Goal: Information Seeking & Learning: Learn about a topic

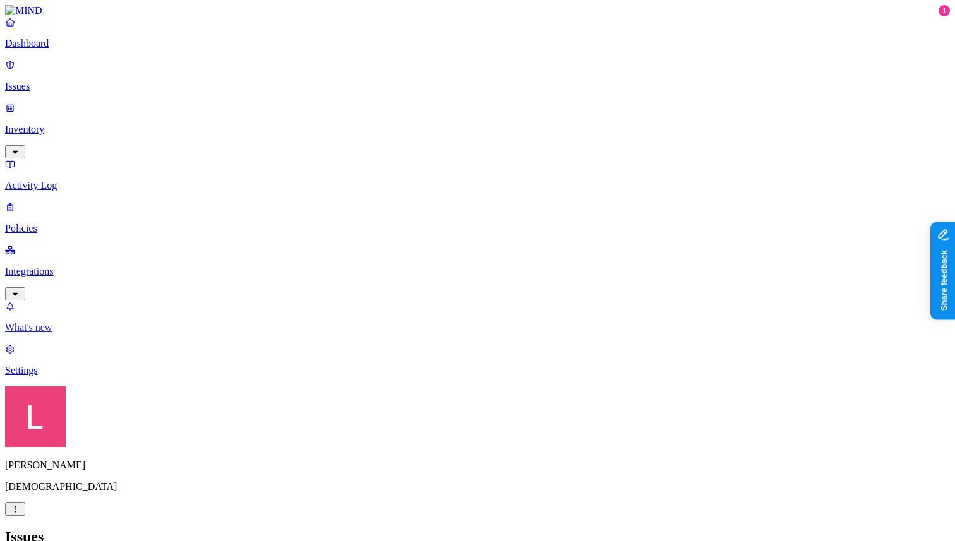
click at [78, 334] on p "What's new" at bounding box center [477, 327] width 945 height 11
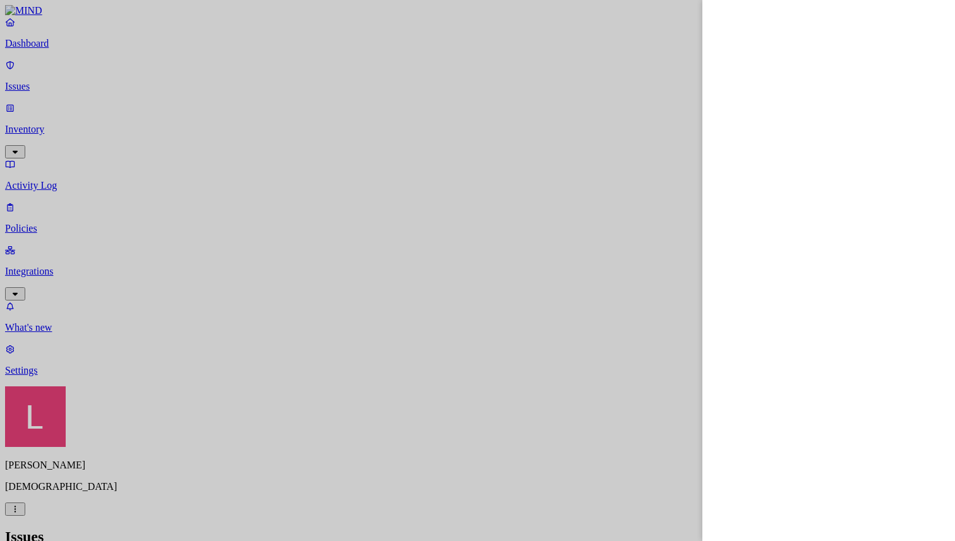
click at [83, 492] on div at bounding box center [477, 270] width 955 height 541
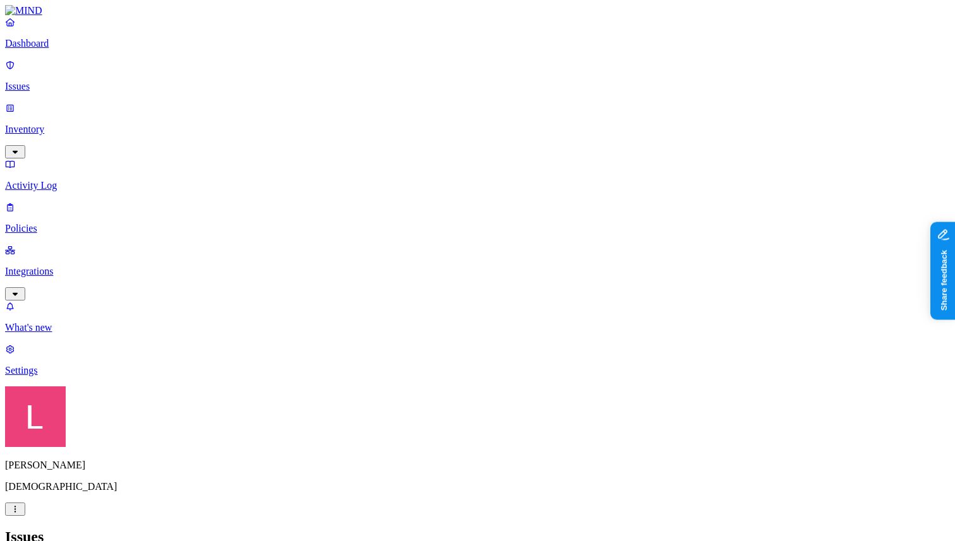
click at [83, 377] on p "Settings" at bounding box center [477, 370] width 945 height 11
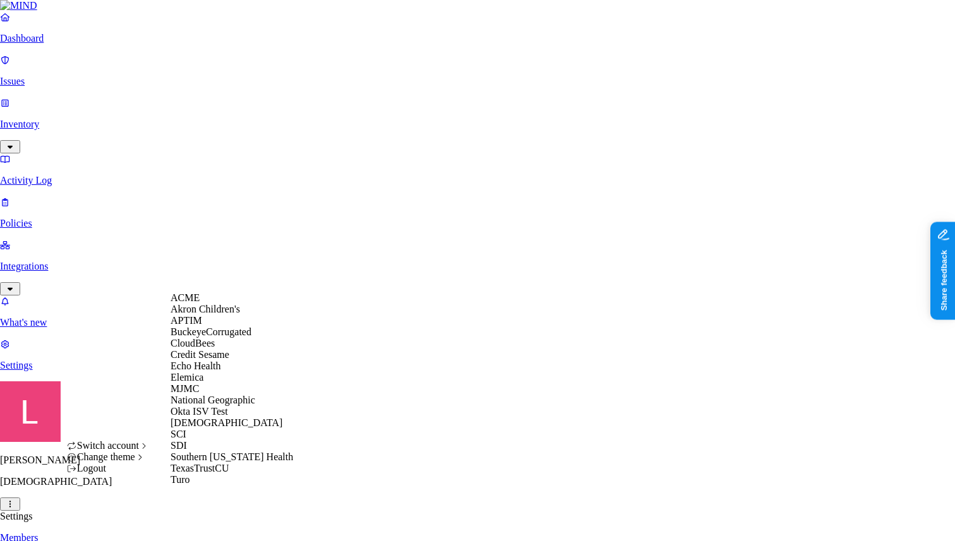
scroll to position [149, 0]
click at [222, 429] on div "SCI" at bounding box center [232, 434] width 123 height 11
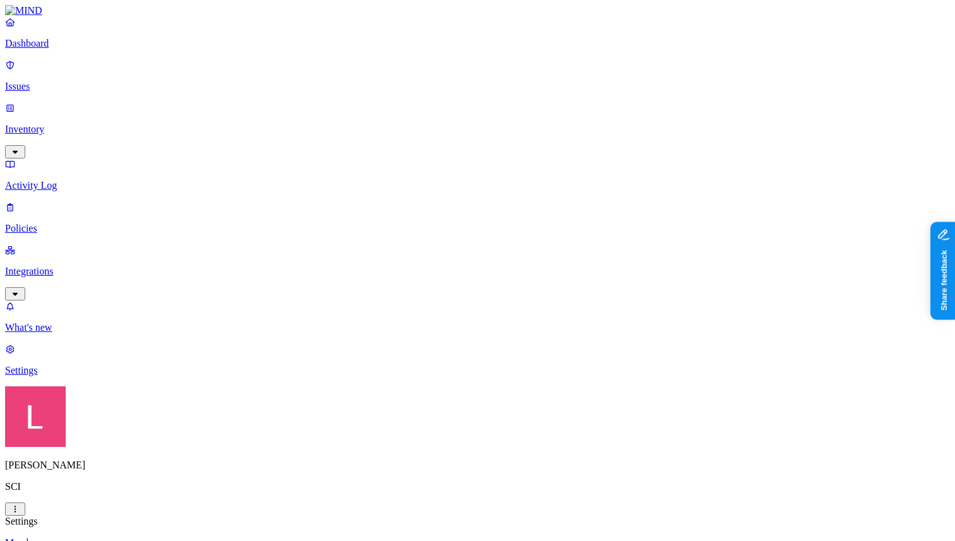
click at [80, 49] on p "Dashboard" at bounding box center [477, 43] width 945 height 11
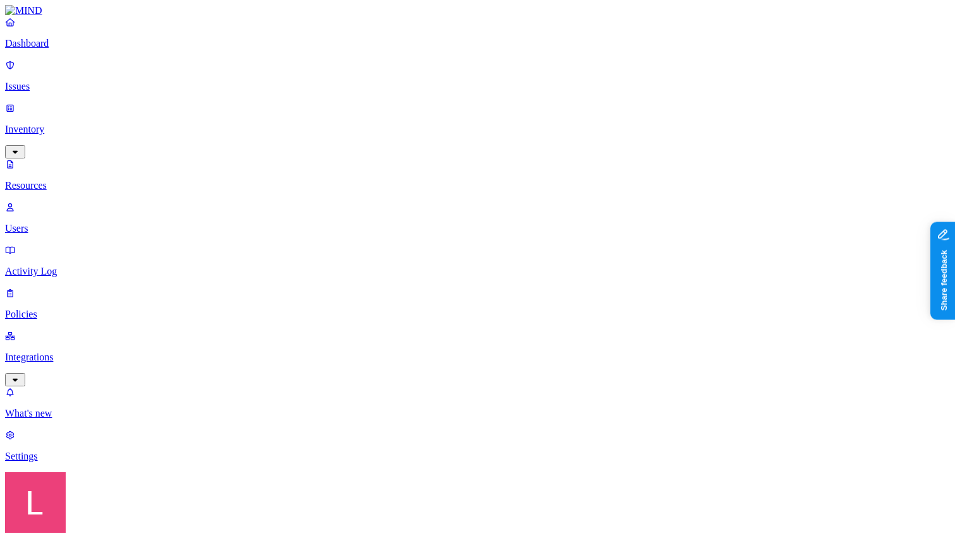
click at [637, 268] on span "Public" at bounding box center [625, 273] width 26 height 11
click at [612, 200] on div "External users" at bounding box center [612, 222] width 0 height 45
click at [93, 49] on p "Dashboard" at bounding box center [477, 43] width 945 height 11
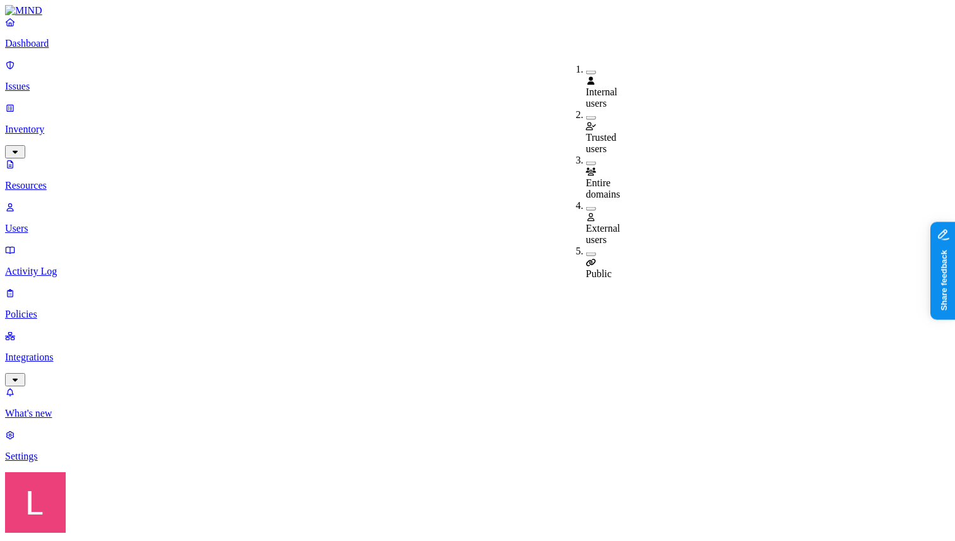
click at [620, 223] on span "External users" at bounding box center [603, 234] width 34 height 22
click at [620, 224] on span "External users" at bounding box center [603, 235] width 34 height 22
click at [93, 180] on p "Resources" at bounding box center [477, 185] width 945 height 11
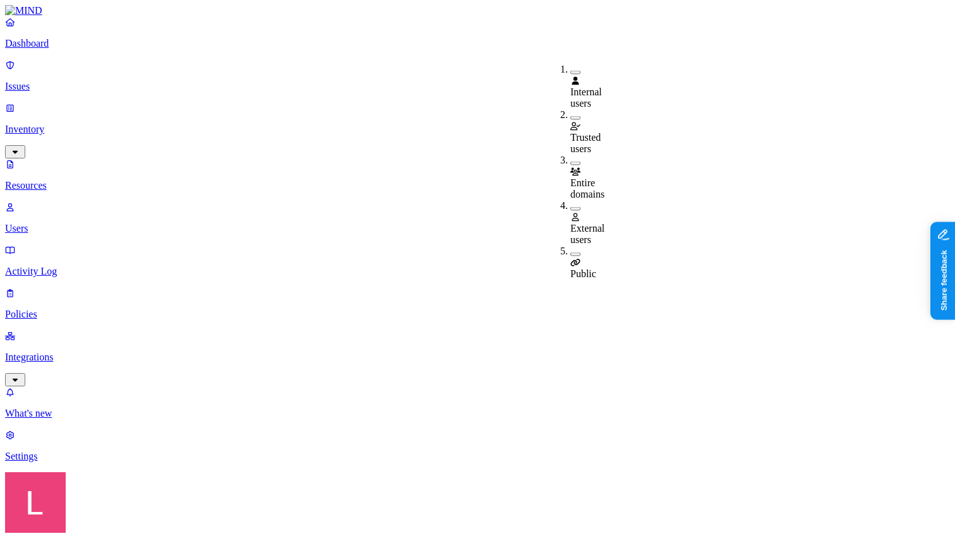
click at [570, 257] on div "Public" at bounding box center [570, 268] width 0 height 23
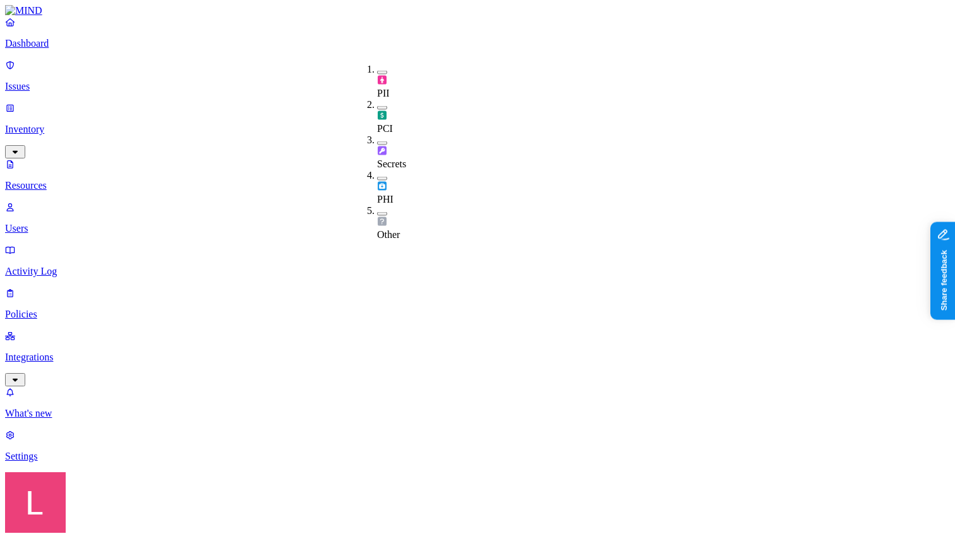
click at [377, 135] on div "Secrets" at bounding box center [377, 152] width 0 height 35
click at [377, 134] on div "Secrets" at bounding box center [377, 152] width 0 height 37
click at [377, 99] on div "PCI" at bounding box center [377, 116] width 0 height 35
click at [377, 99] on button "button" at bounding box center [382, 105] width 10 height 13
click at [377, 64] on div "PII" at bounding box center [377, 81] width 0 height 35
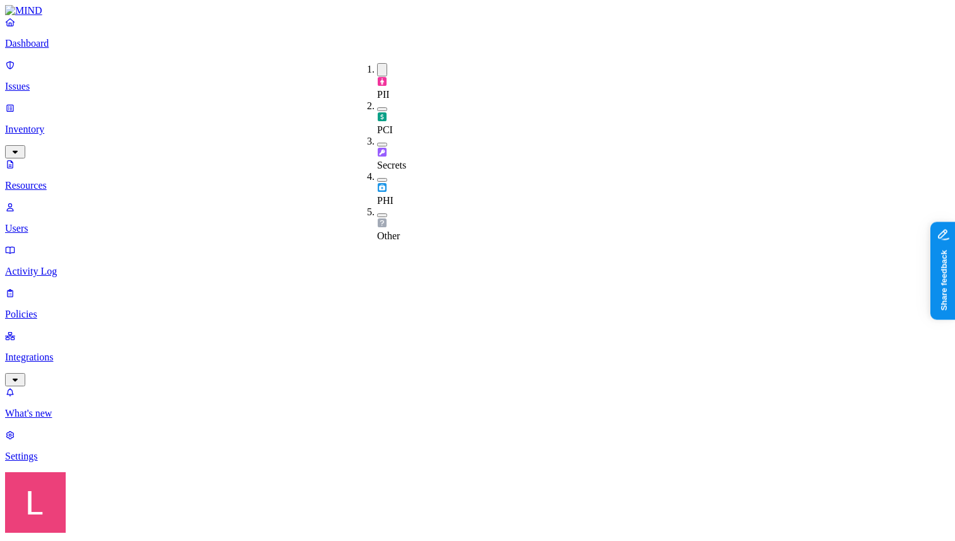
scroll to position [285, 0]
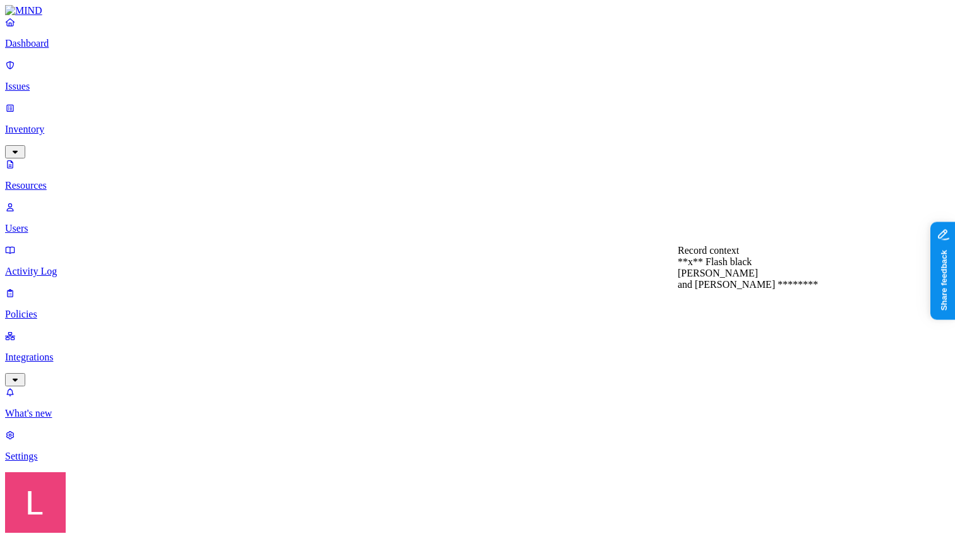
scroll to position [133, 0]
click at [66, 49] on p "Dashboard" at bounding box center [477, 43] width 945 height 11
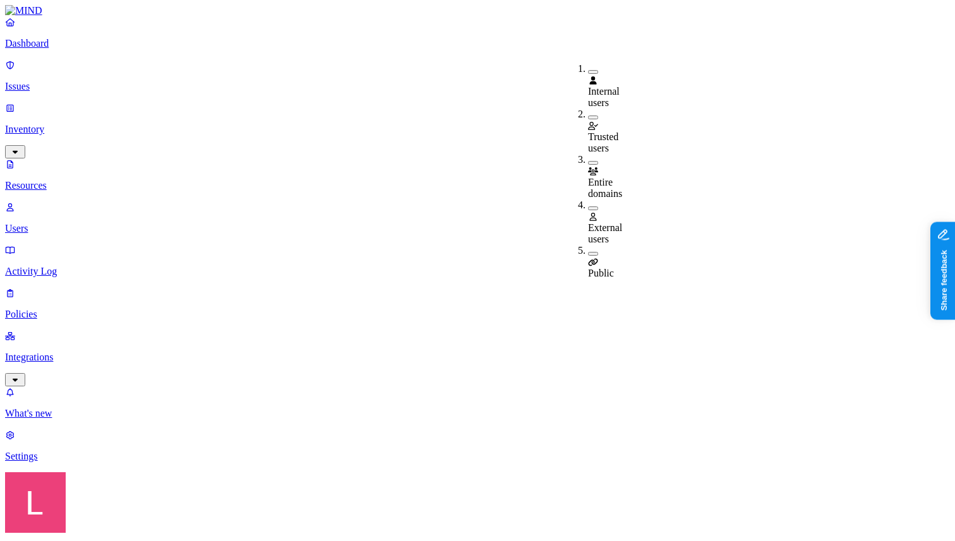
click at [617, 222] on span "External users" at bounding box center [605, 233] width 34 height 22
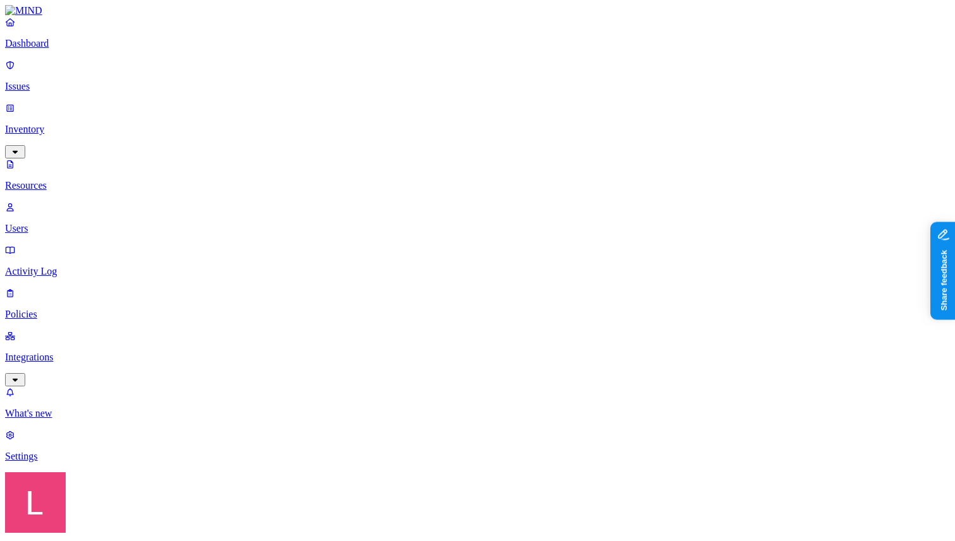
scroll to position [279, 0]
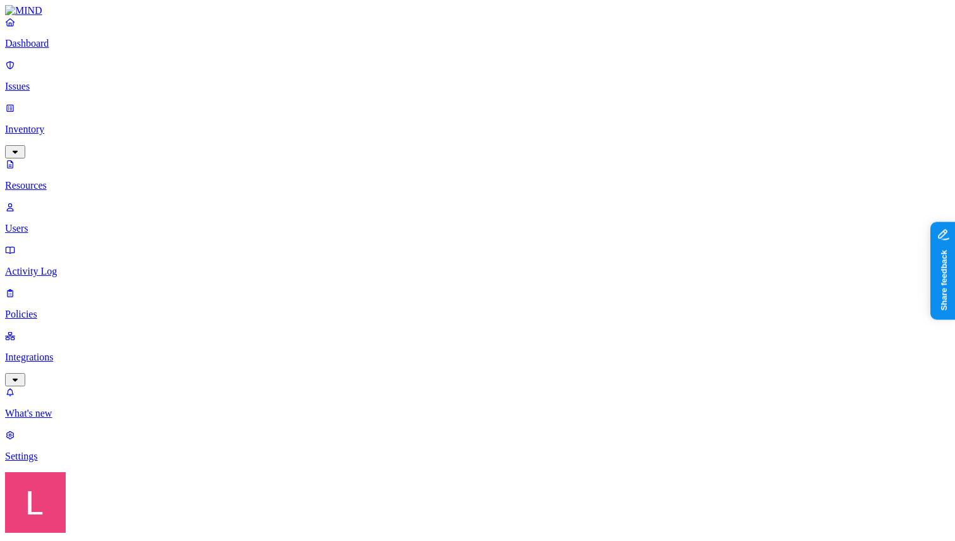
click at [63, 49] on p "Dashboard" at bounding box center [477, 43] width 945 height 11
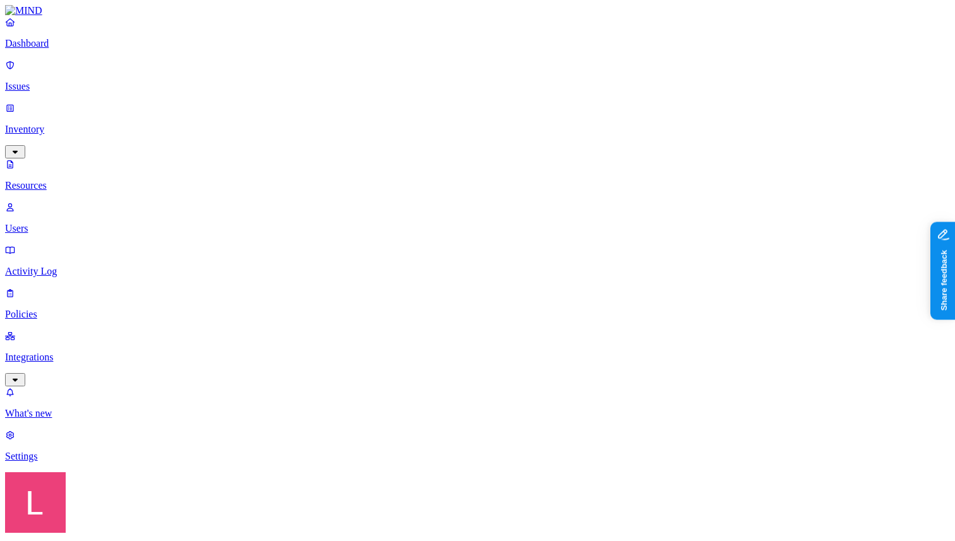
click at [632, 268] on span "Public" at bounding box center [620, 273] width 26 height 11
click at [632, 270] on span "Public" at bounding box center [620, 275] width 26 height 11
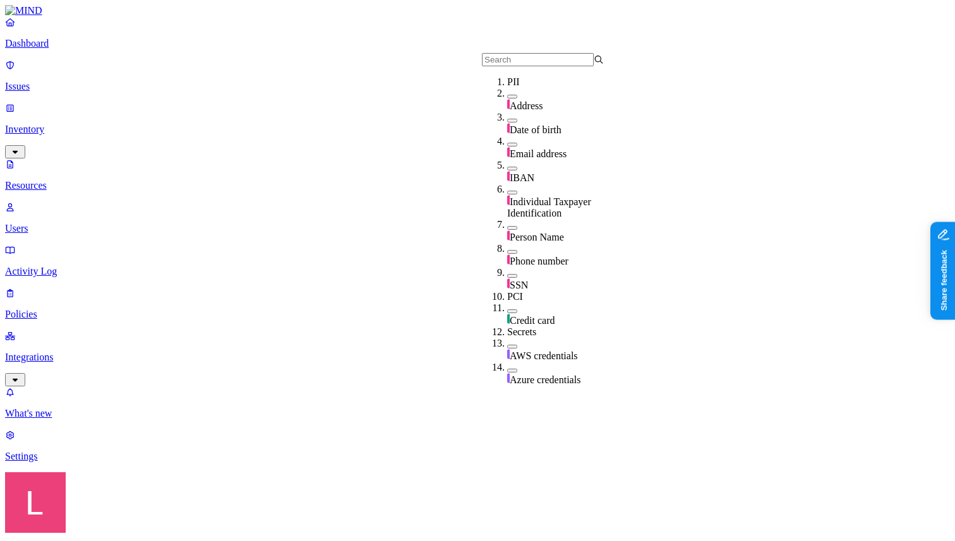
click at [34, 49] on link "Dashboard" at bounding box center [477, 32] width 945 height 33
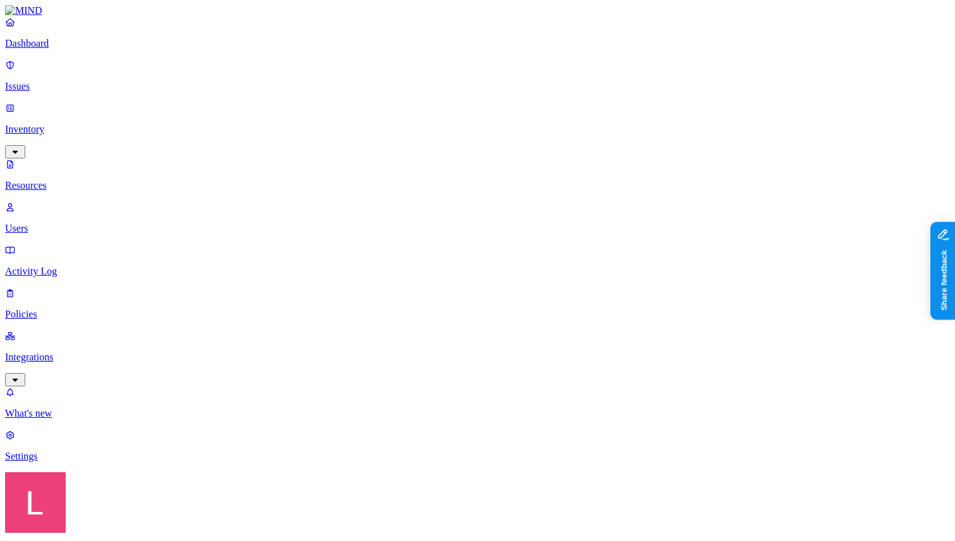
click at [629, 200] on div "External users" at bounding box center [629, 222] width 0 height 45
click at [660, 224] on span "External users" at bounding box center [646, 235] width 34 height 22
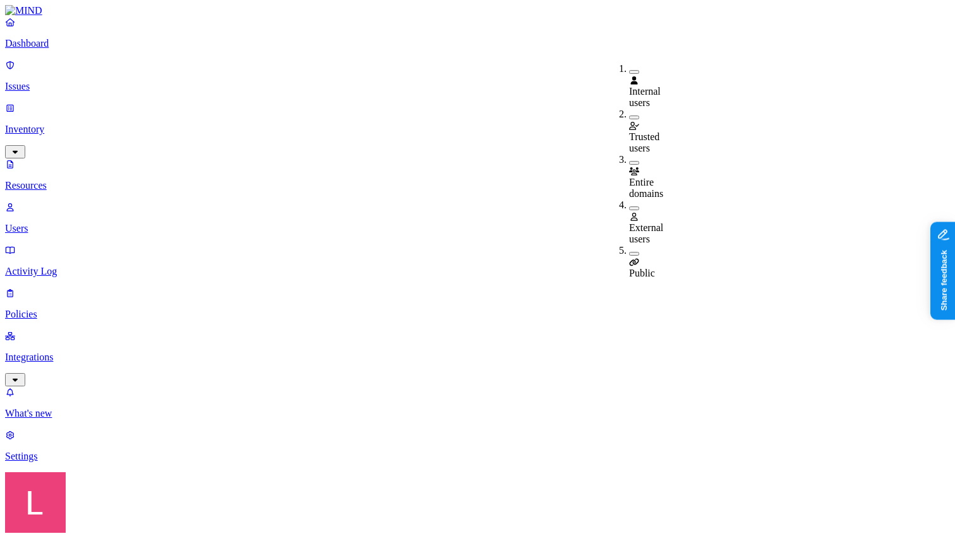
click at [649, 268] on span "Public" at bounding box center [642, 273] width 26 height 11
click at [76, 309] on p "Policies" at bounding box center [477, 314] width 945 height 11
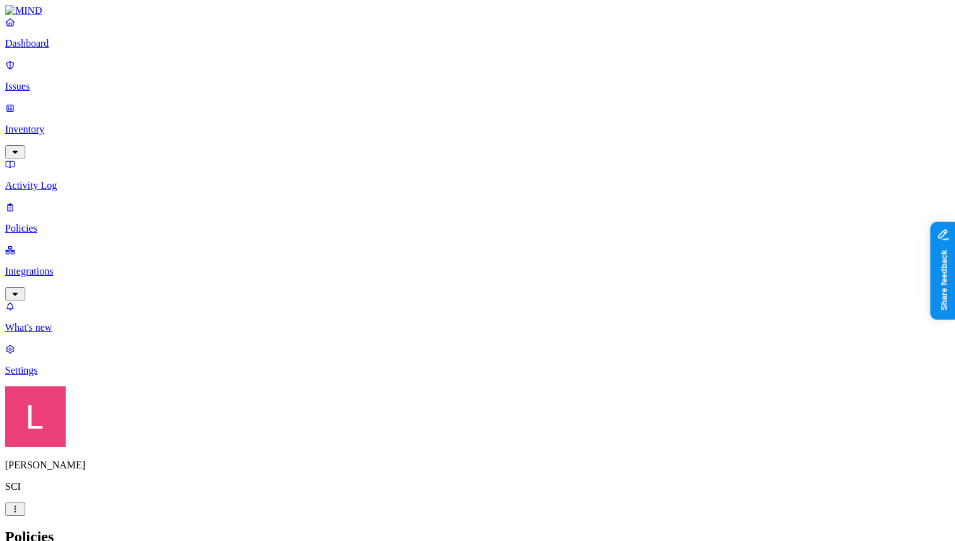
scroll to position [25, 0]
click at [73, 49] on p "Dashboard" at bounding box center [477, 43] width 945 height 11
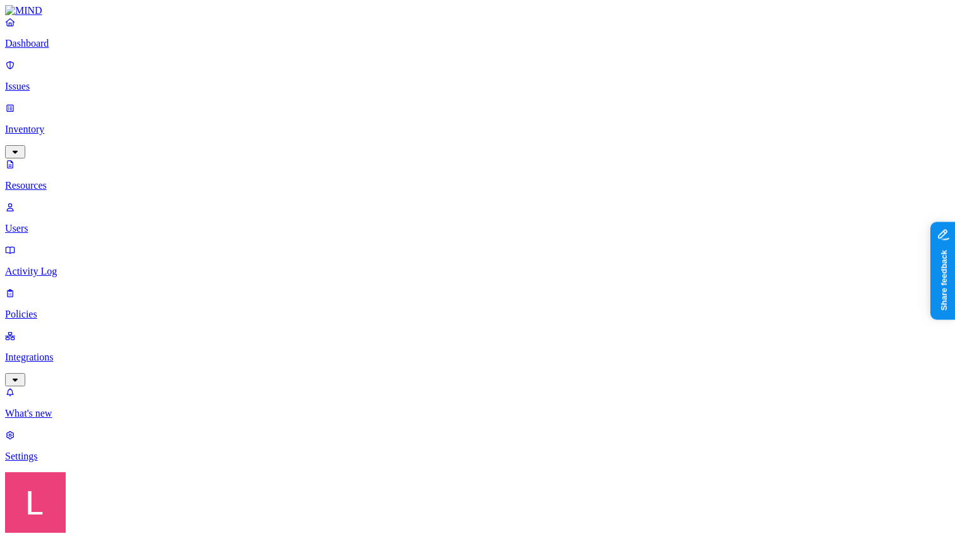
click at [84, 16] on link at bounding box center [477, 10] width 945 height 11
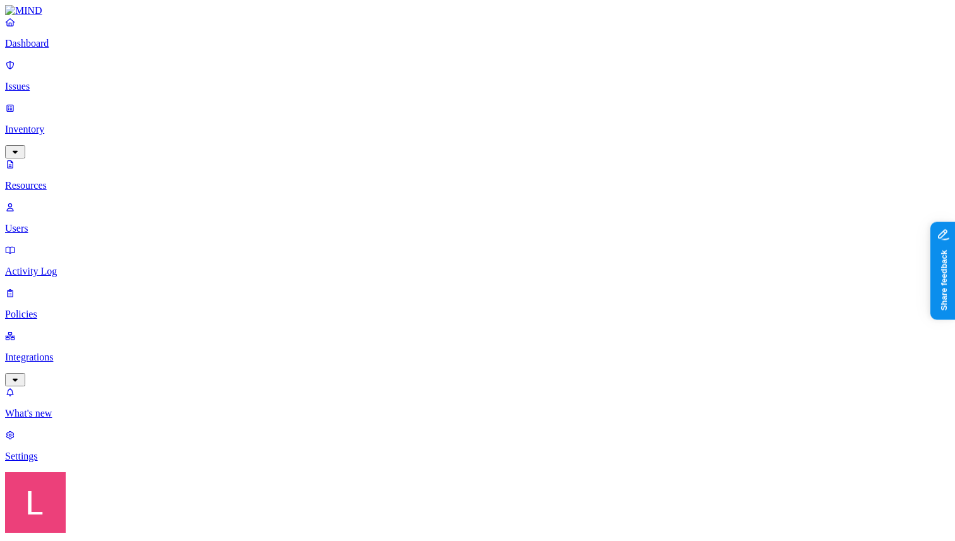
click at [78, 266] on p "Activity Log" at bounding box center [477, 271] width 945 height 11
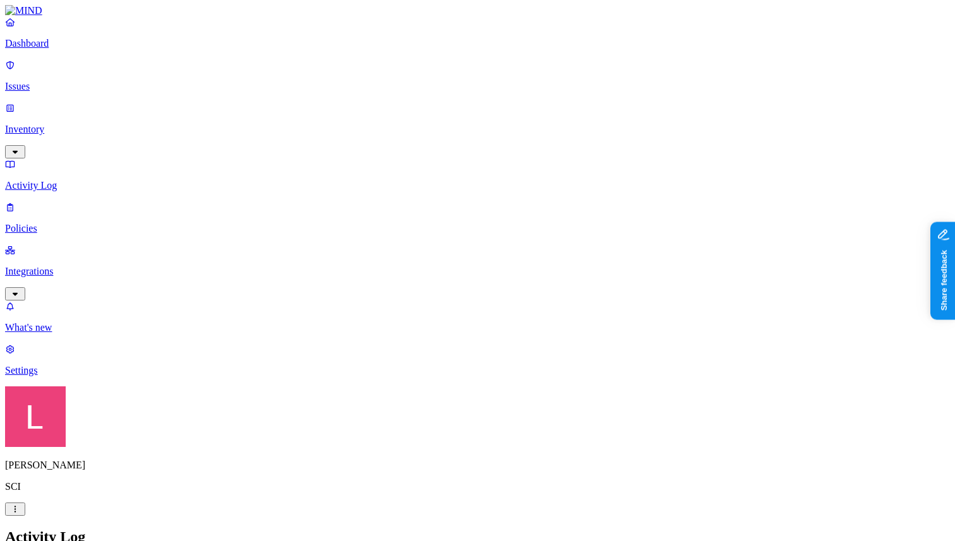
click at [65, 69] on link "Issues" at bounding box center [477, 75] width 945 height 33
click at [60, 16] on link at bounding box center [477, 10] width 945 height 11
click at [60, 49] on p "Dashboard" at bounding box center [477, 43] width 945 height 11
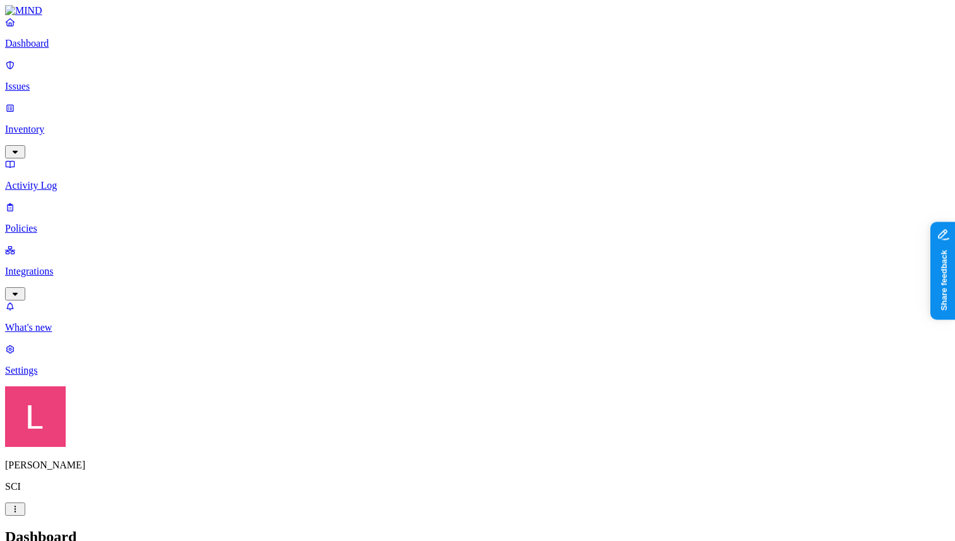
drag, startPoint x: 784, startPoint y: 402, endPoint x: 811, endPoint y: 403, distance: 26.5
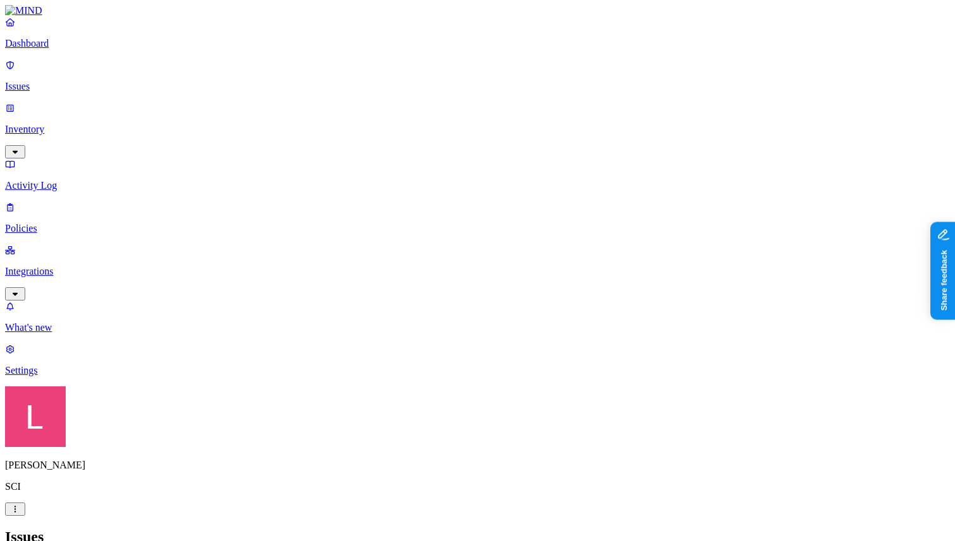
copy span "llumifin"
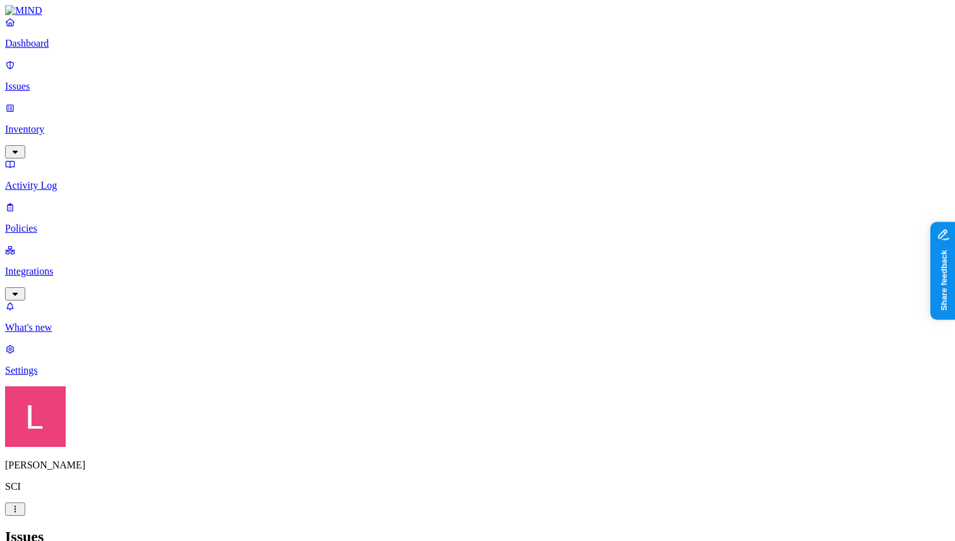
scroll to position [244, 0]
click at [80, 49] on p "Dashboard" at bounding box center [477, 43] width 945 height 11
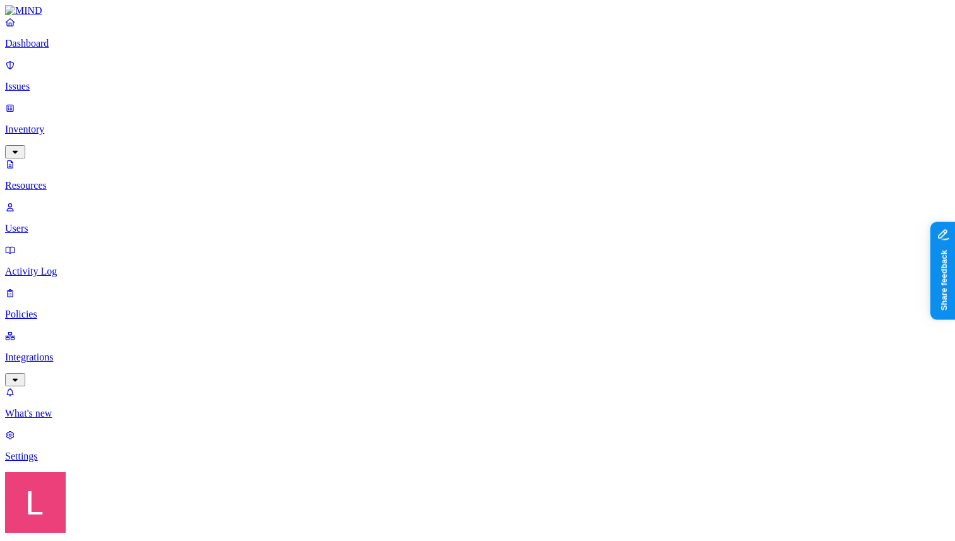
click at [93, 49] on p "Dashboard" at bounding box center [477, 43] width 945 height 11
